Goal: Task Accomplishment & Management: Complete application form

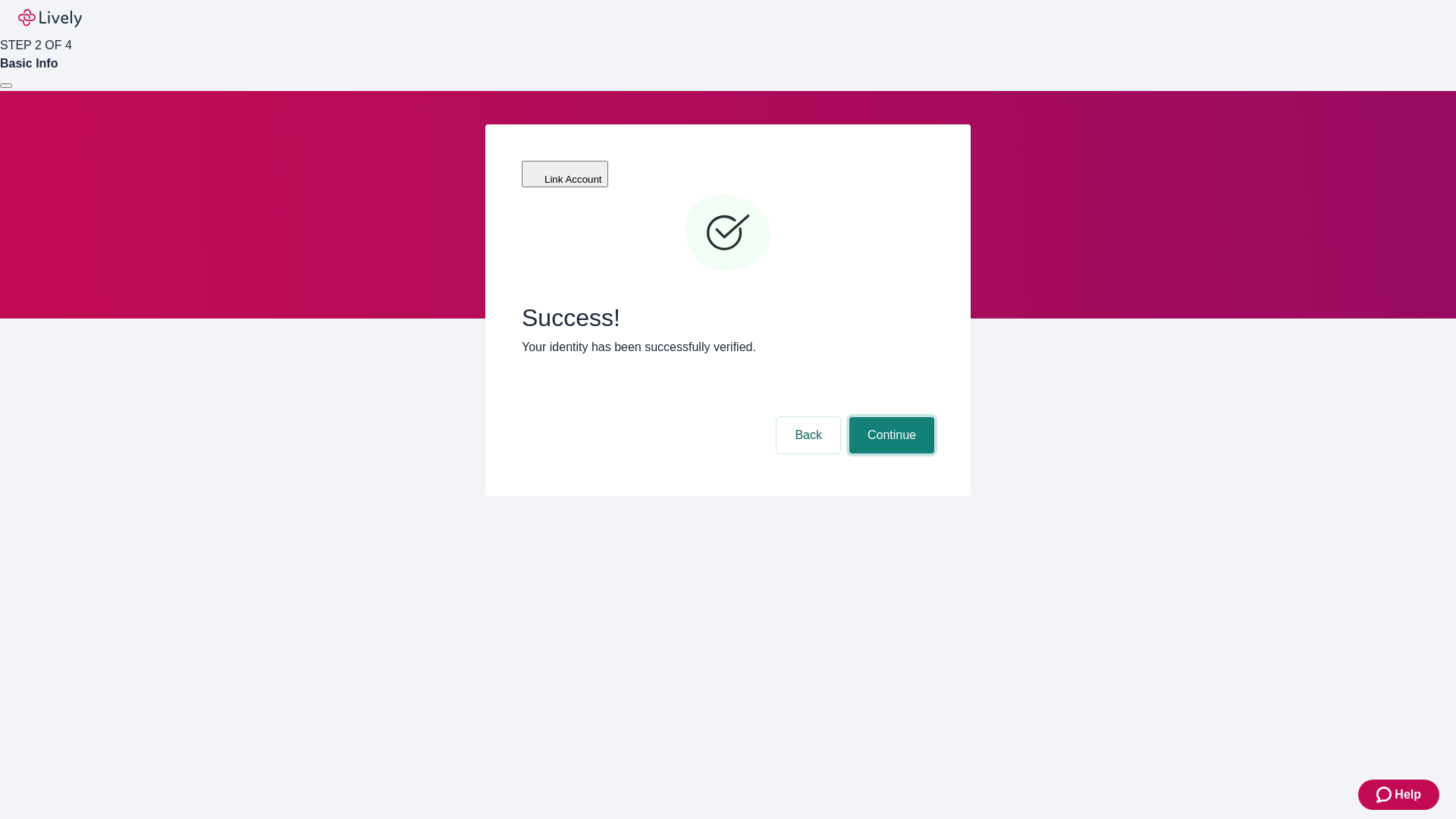
click at [889, 417] on button "Continue" at bounding box center [892, 435] width 85 height 36
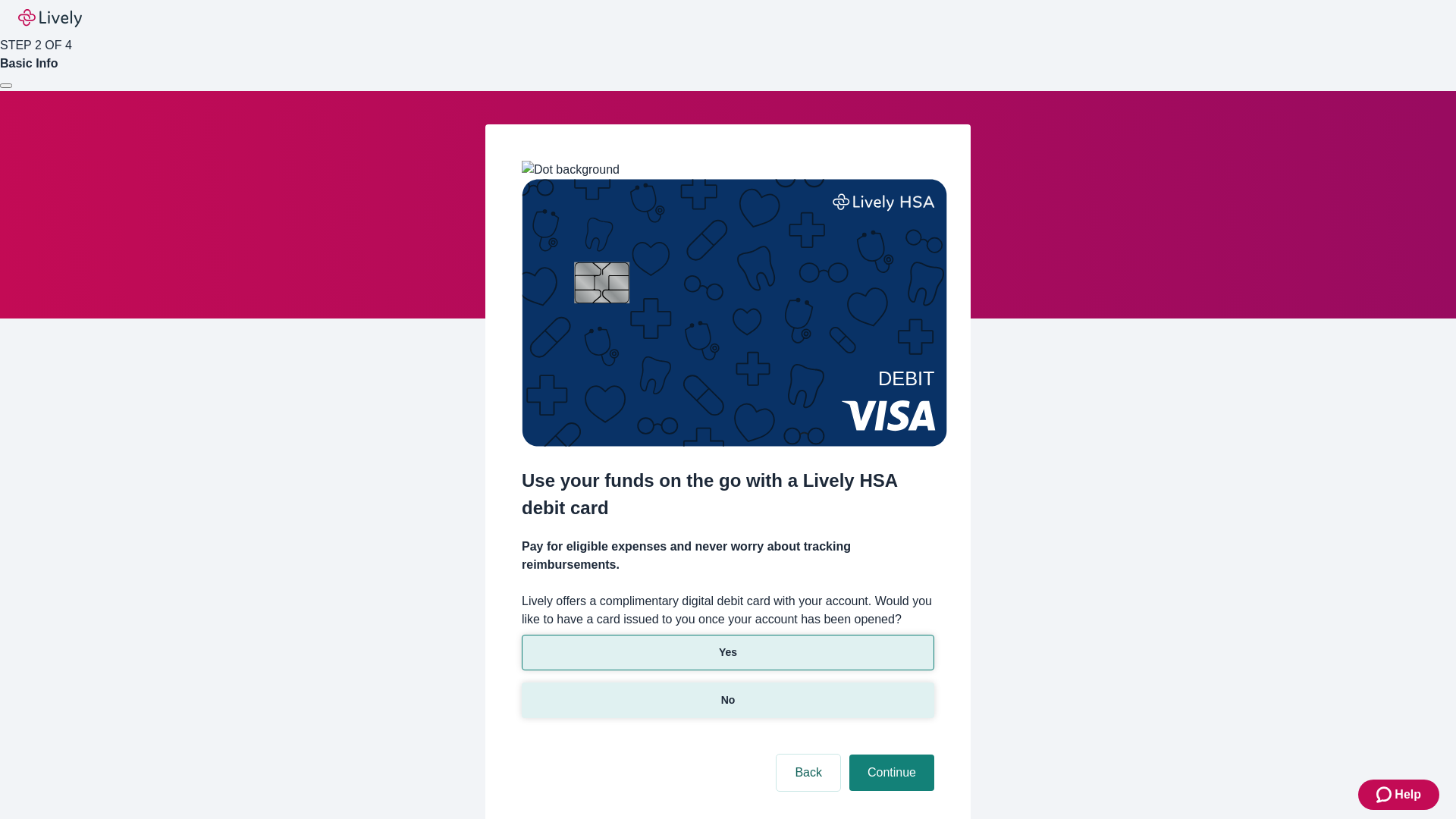
click at [727, 692] on p "No" at bounding box center [728, 700] width 15 height 16
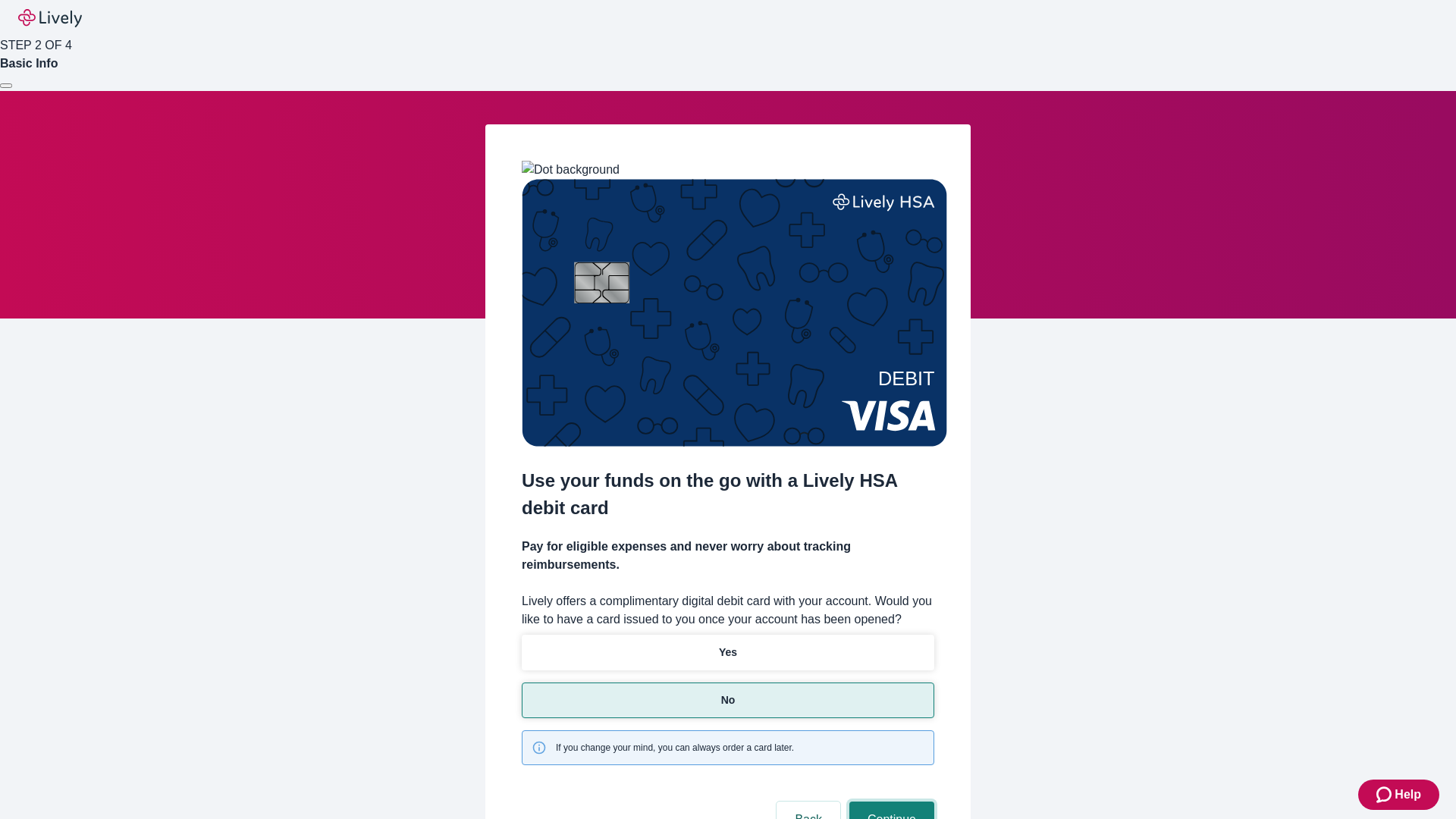
click at [889, 802] on button "Continue" at bounding box center [892, 820] width 85 height 36
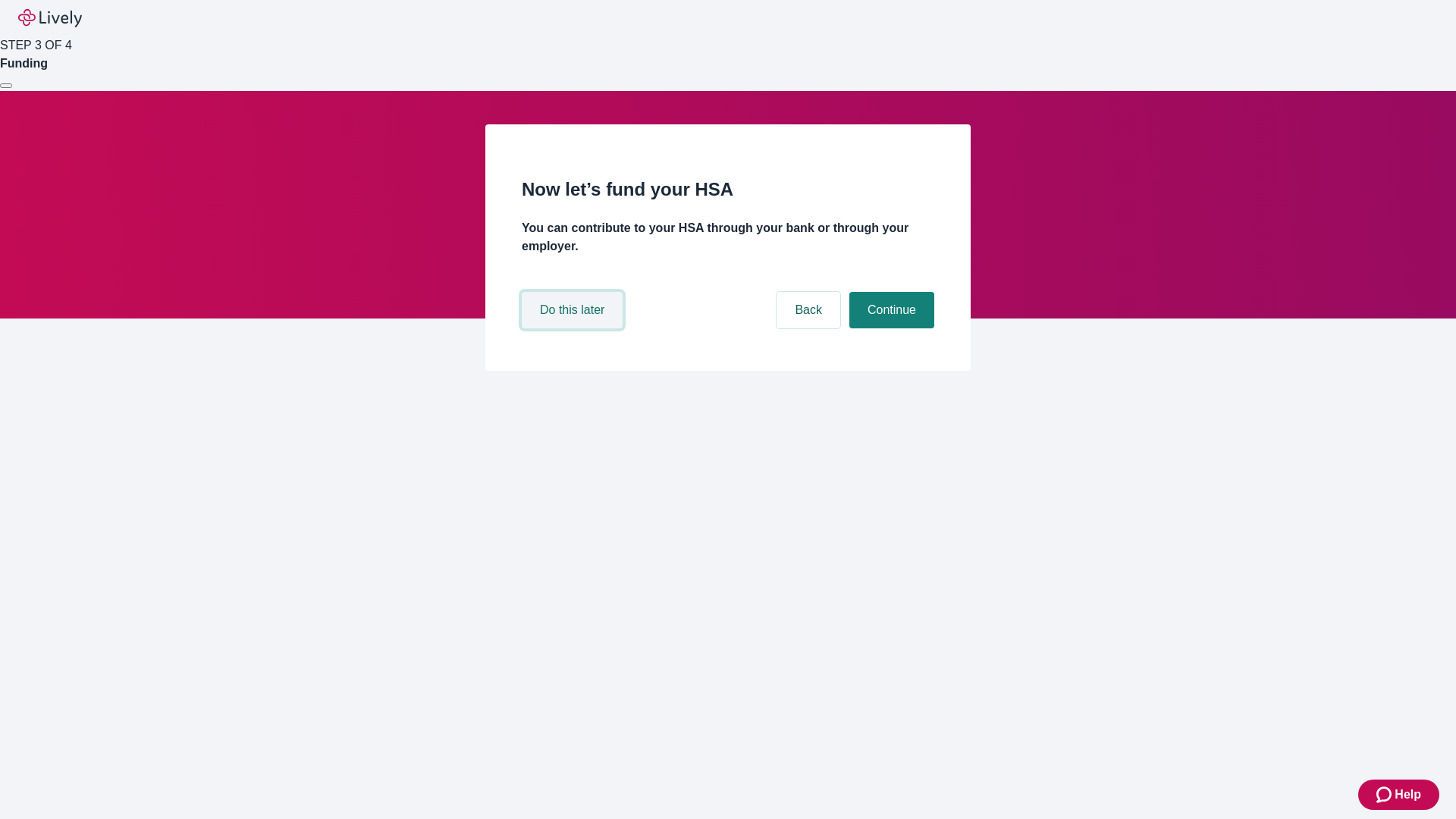
click at [574, 329] on button "Do this later" at bounding box center [571, 310] width 101 height 36
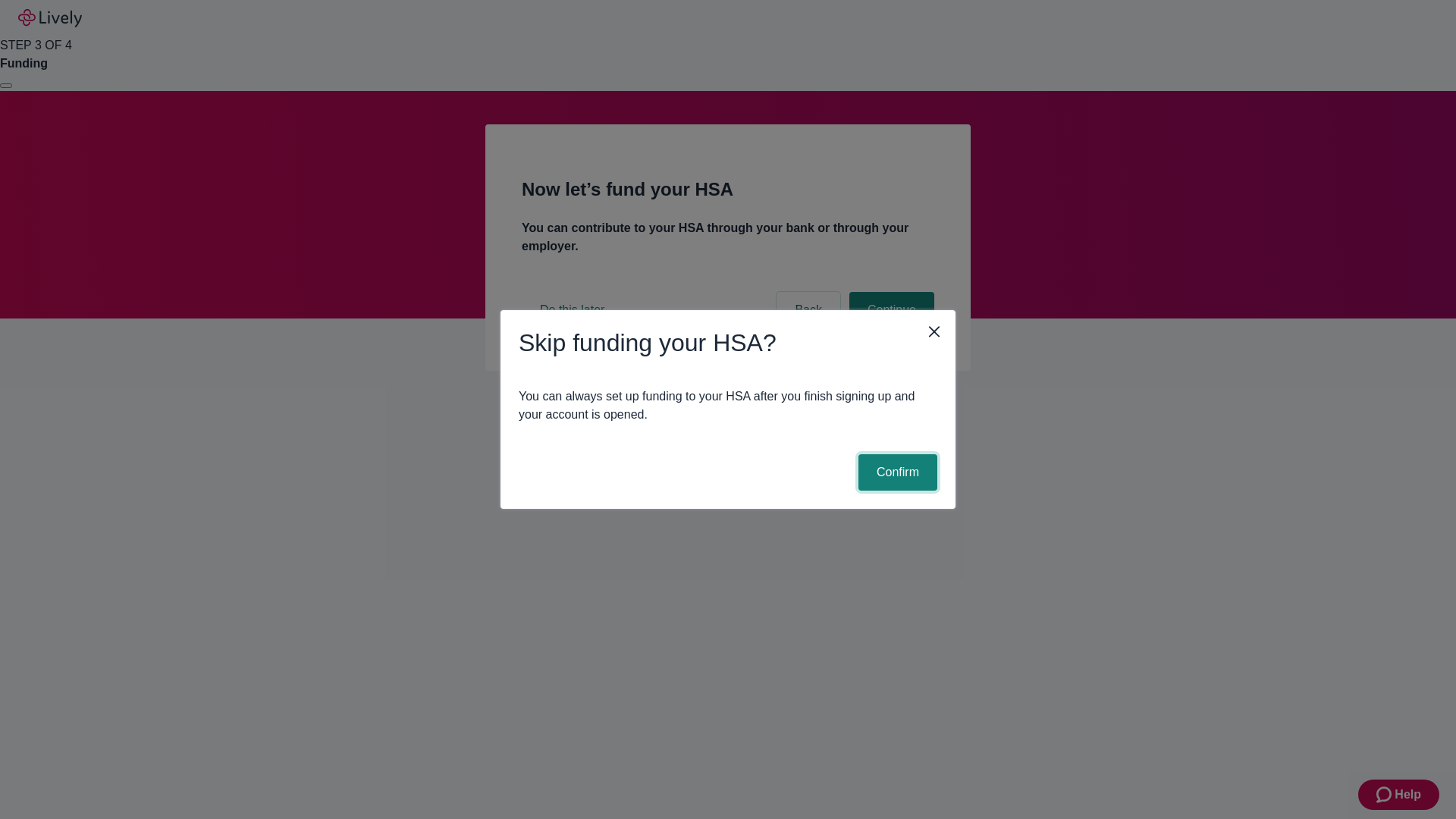
click at [895, 472] on button "Confirm" at bounding box center [898, 472] width 79 height 36
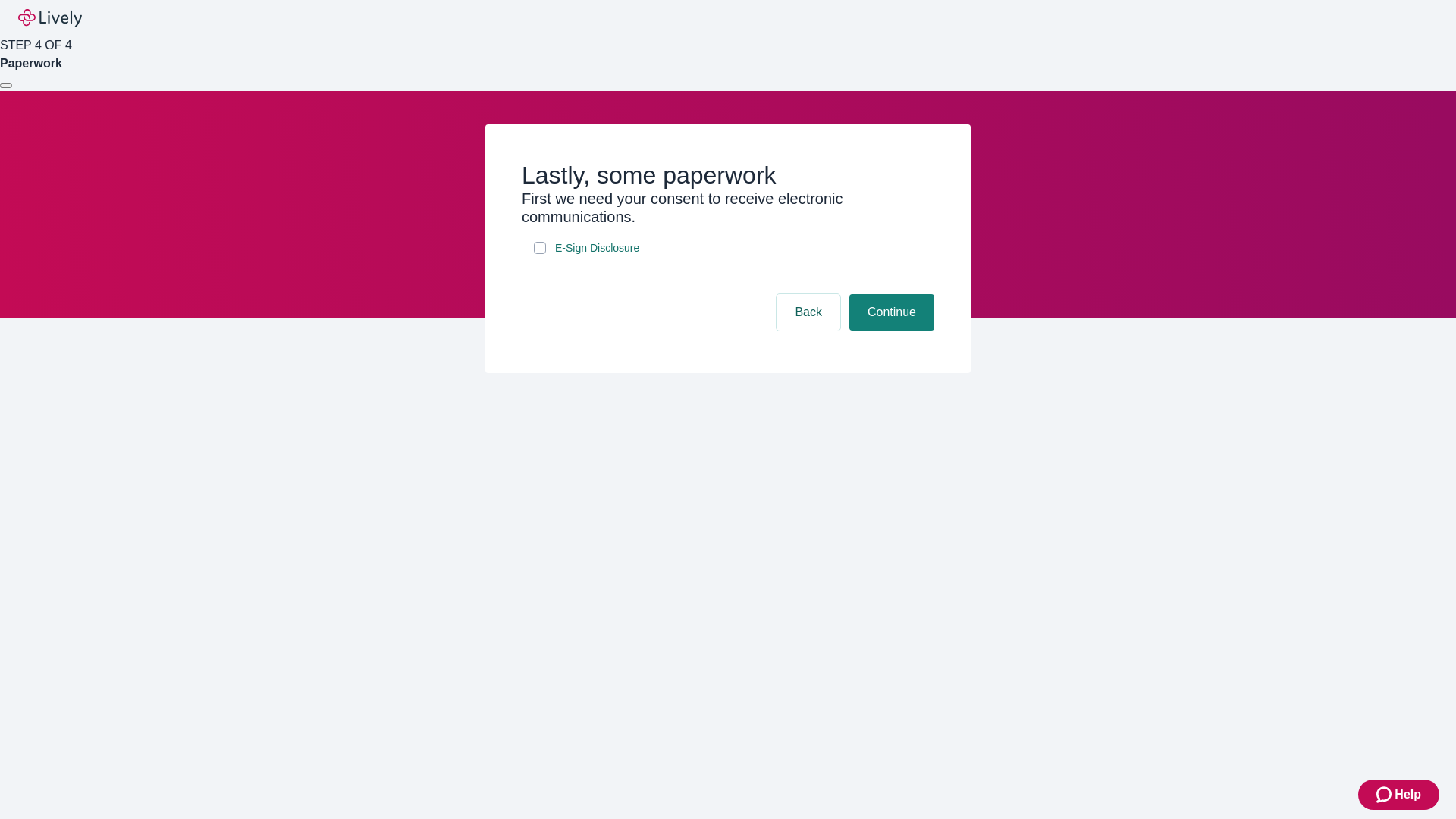
click at [540, 254] on input "E-Sign Disclosure" at bounding box center [540, 248] width 12 height 12
checkbox input "true"
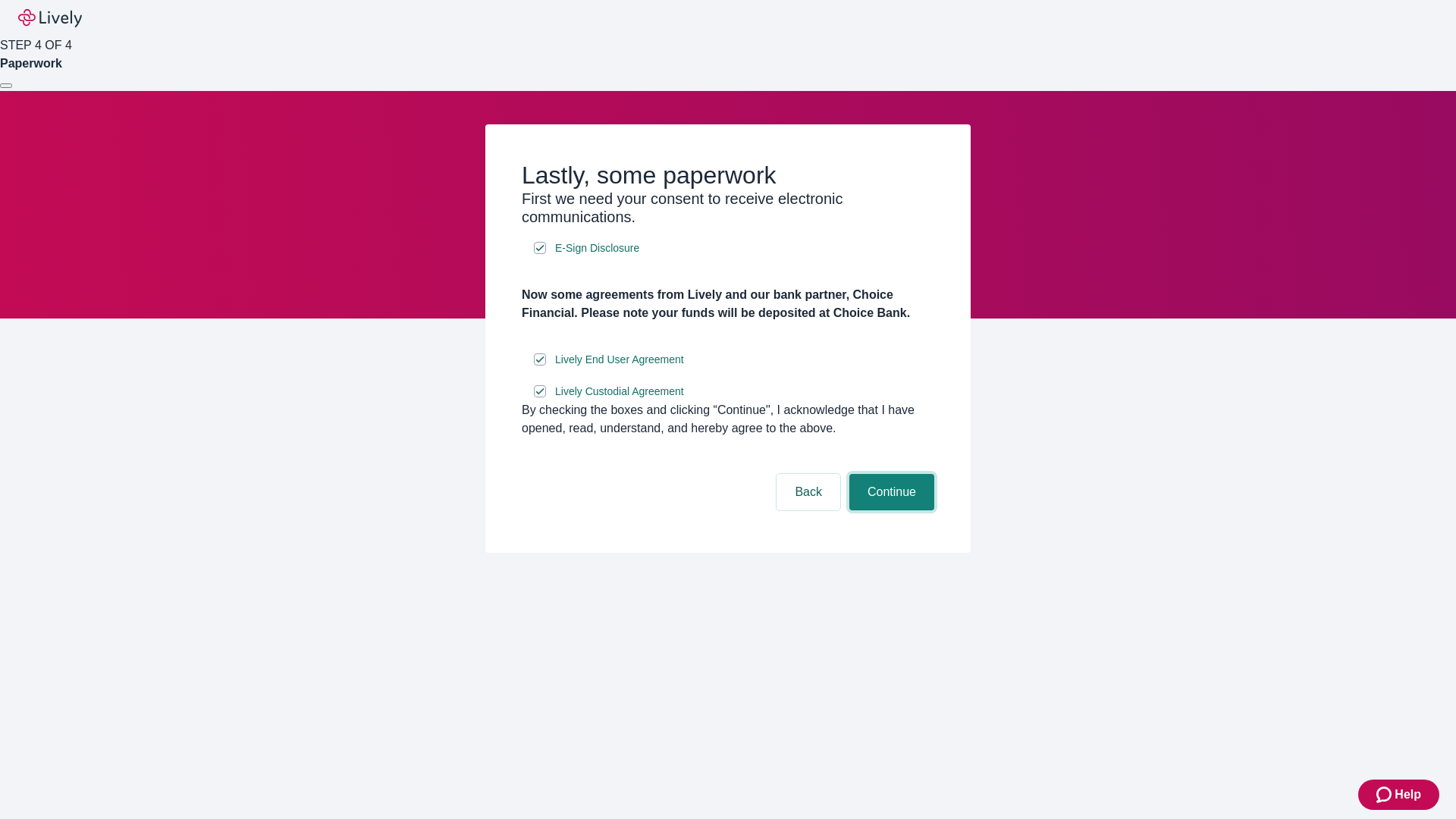
click at [889, 510] on button "Continue" at bounding box center [892, 492] width 85 height 36
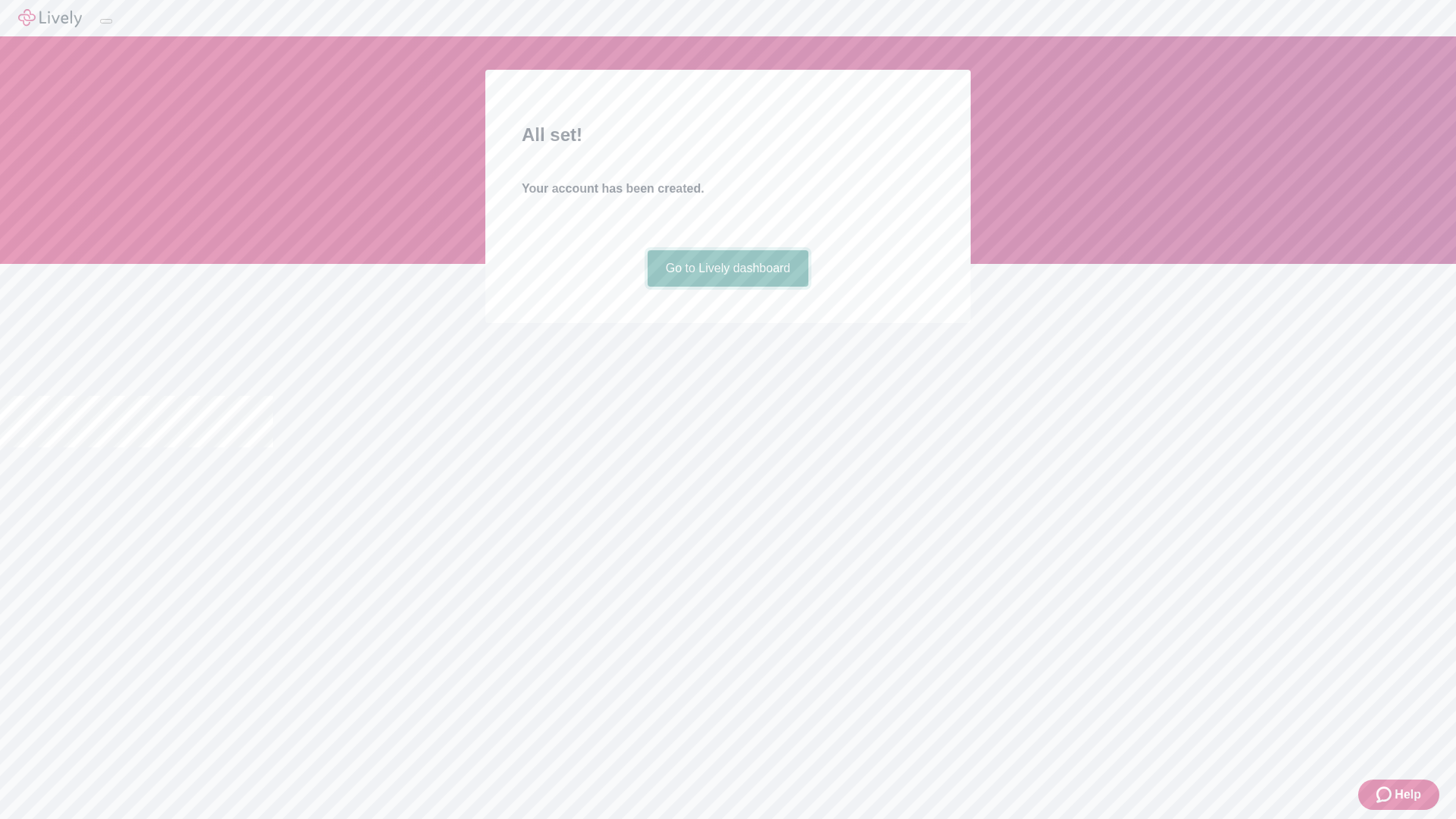
click at [727, 287] on link "Go to Lively dashboard" at bounding box center [728, 268] width 161 height 36
